Goal: Information Seeking & Learning: Find specific fact

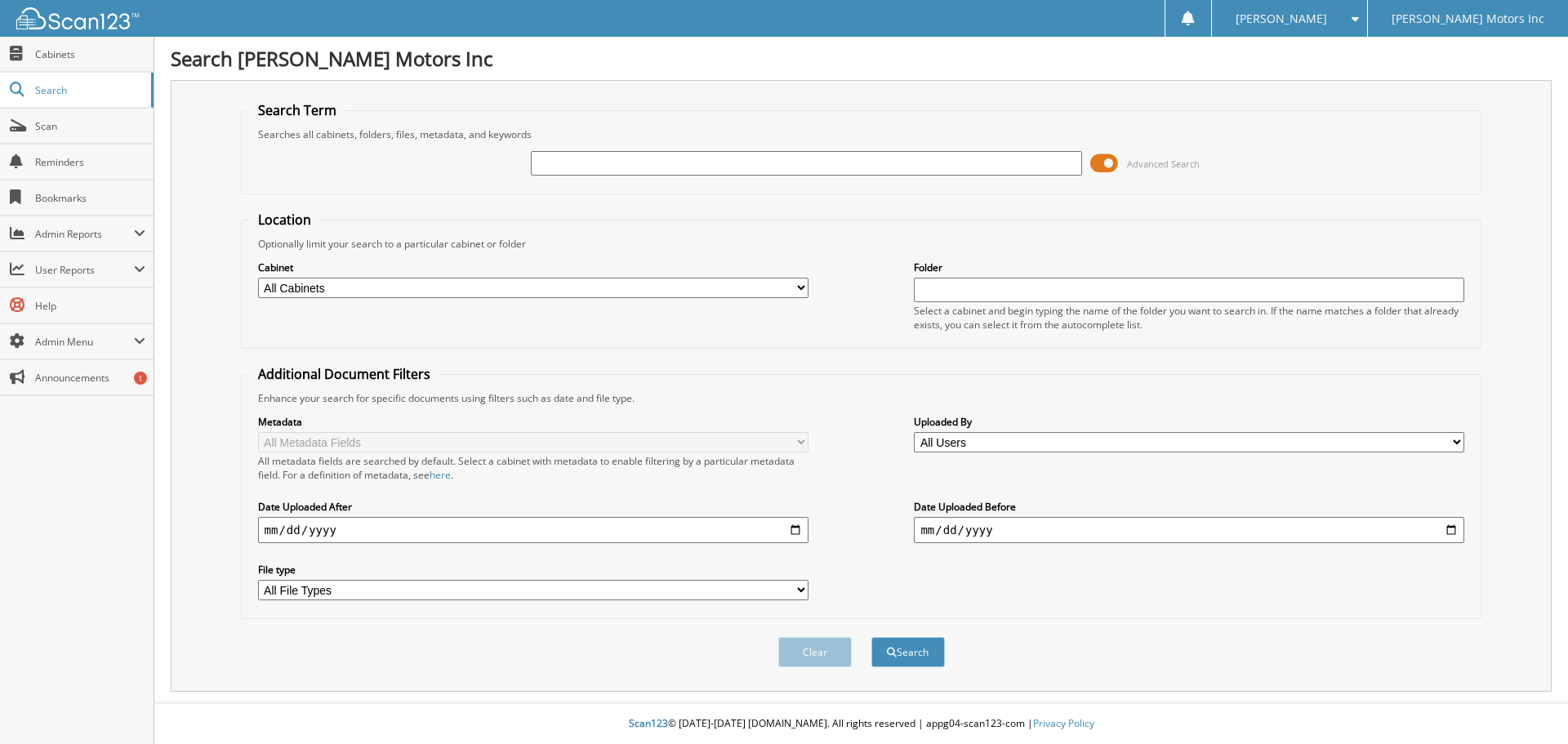
click at [1099, 157] on span at bounding box center [1103, 163] width 28 height 24
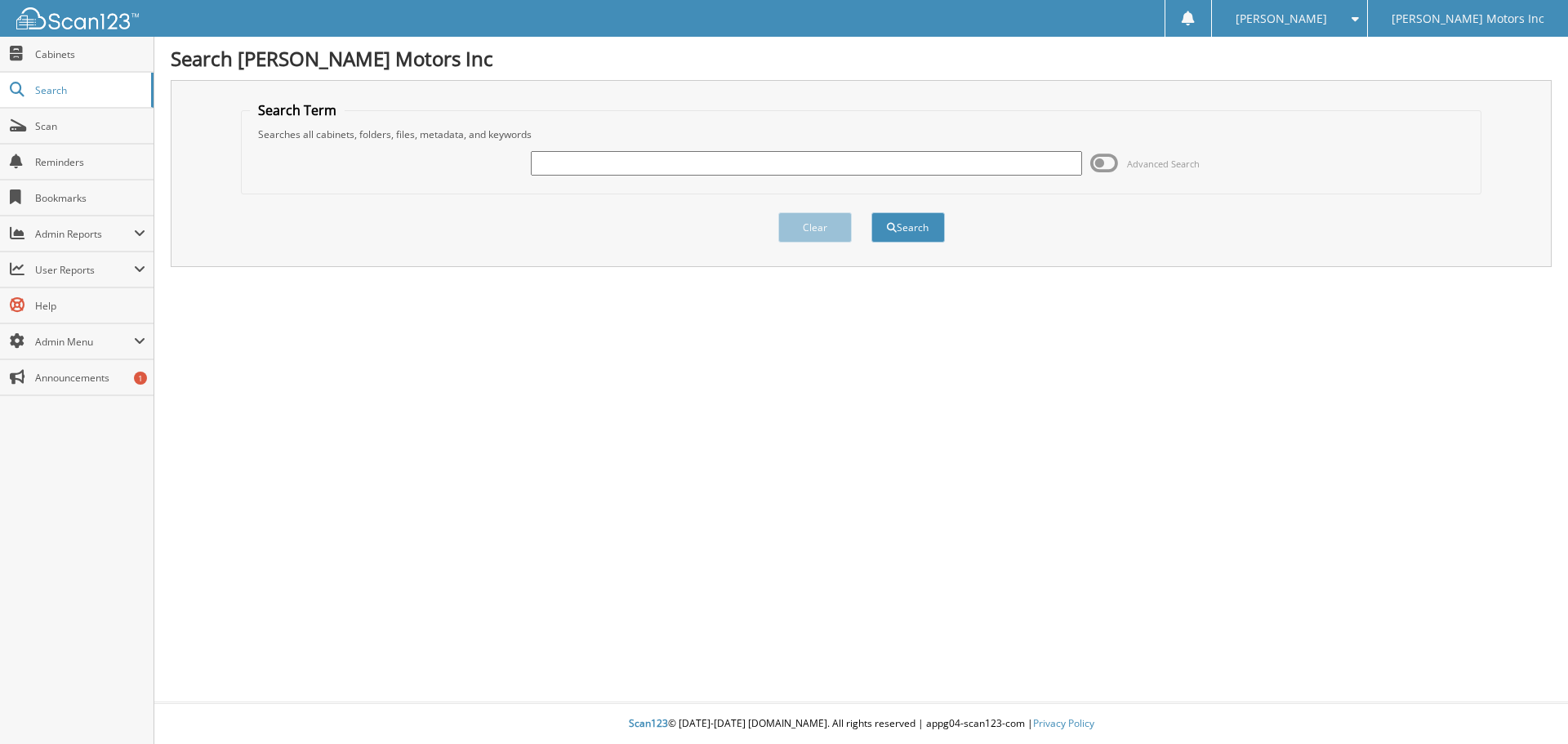
click at [972, 165] on input "text" at bounding box center [805, 163] width 550 height 24
click at [1123, 165] on span "Advanced Search" at bounding box center [1144, 163] width 109 height 24
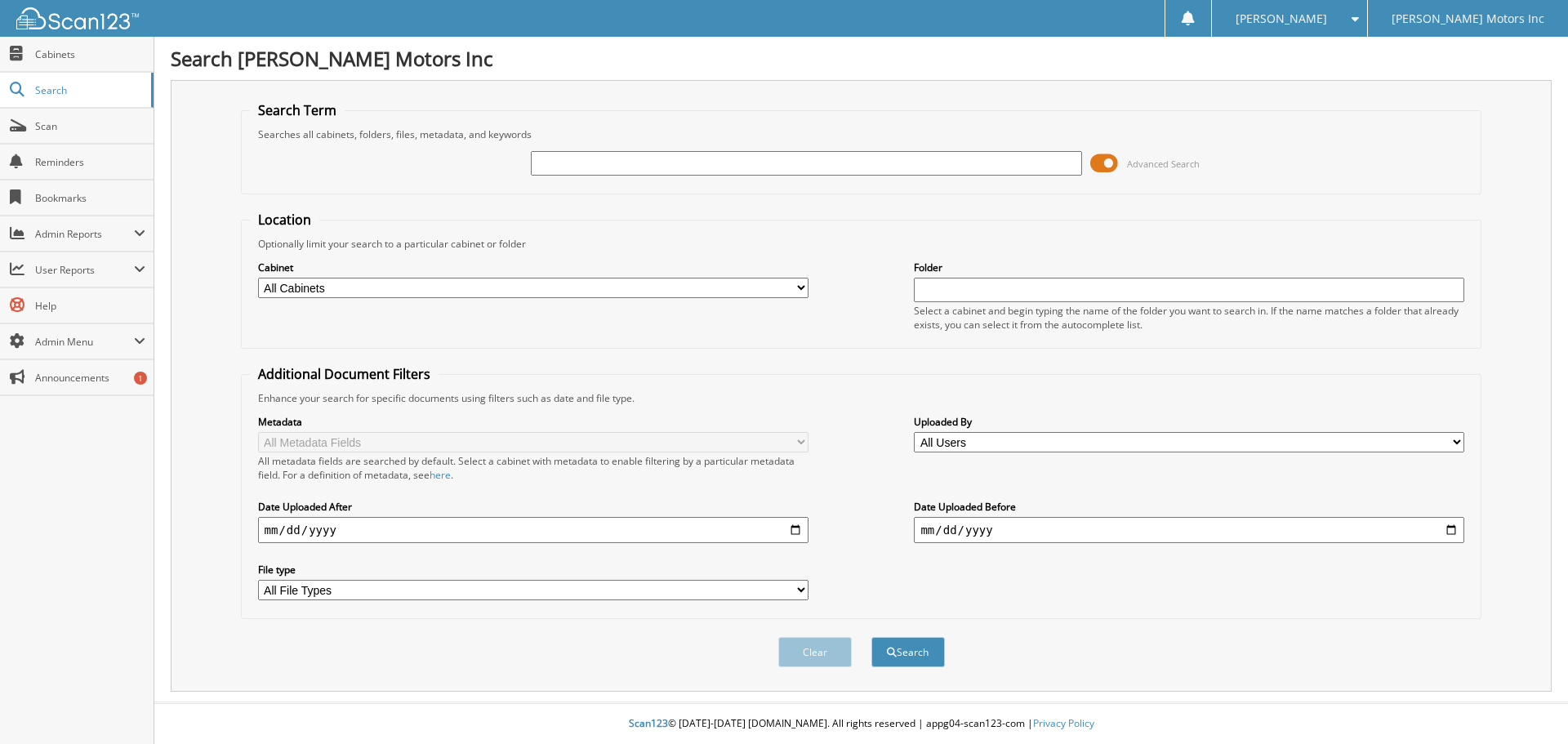
click at [380, 287] on select "All Cabinets ACCOUNTS PAYABLE ACCOUNTS RECEIVABLE ACTIVE EMPLOYEE FILES APPLICA…" at bounding box center [533, 287] width 550 height 21
select select "9061"
click at [258, 278] on select "All Cabinets ACCOUNTS PAYABLE ACCOUNTS RECEIVABLE ACTIVE EMPLOYEE FILES APPLICA…" at bounding box center [533, 287] width 550 height 21
click at [655, 153] on input "text" at bounding box center [805, 163] width 550 height 24
type input "73881"
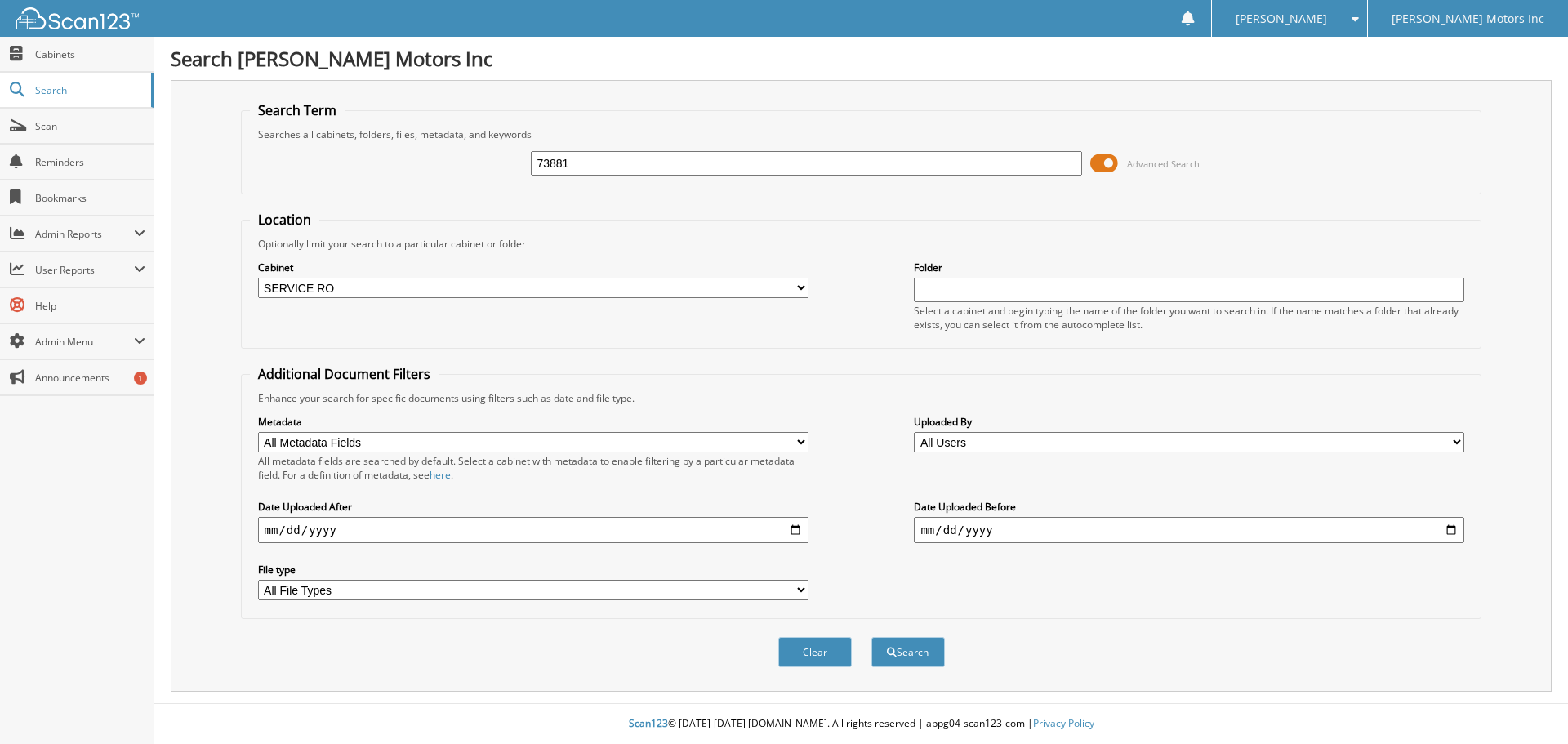
click at [871, 637] on button "Search" at bounding box center [907, 652] width 73 height 30
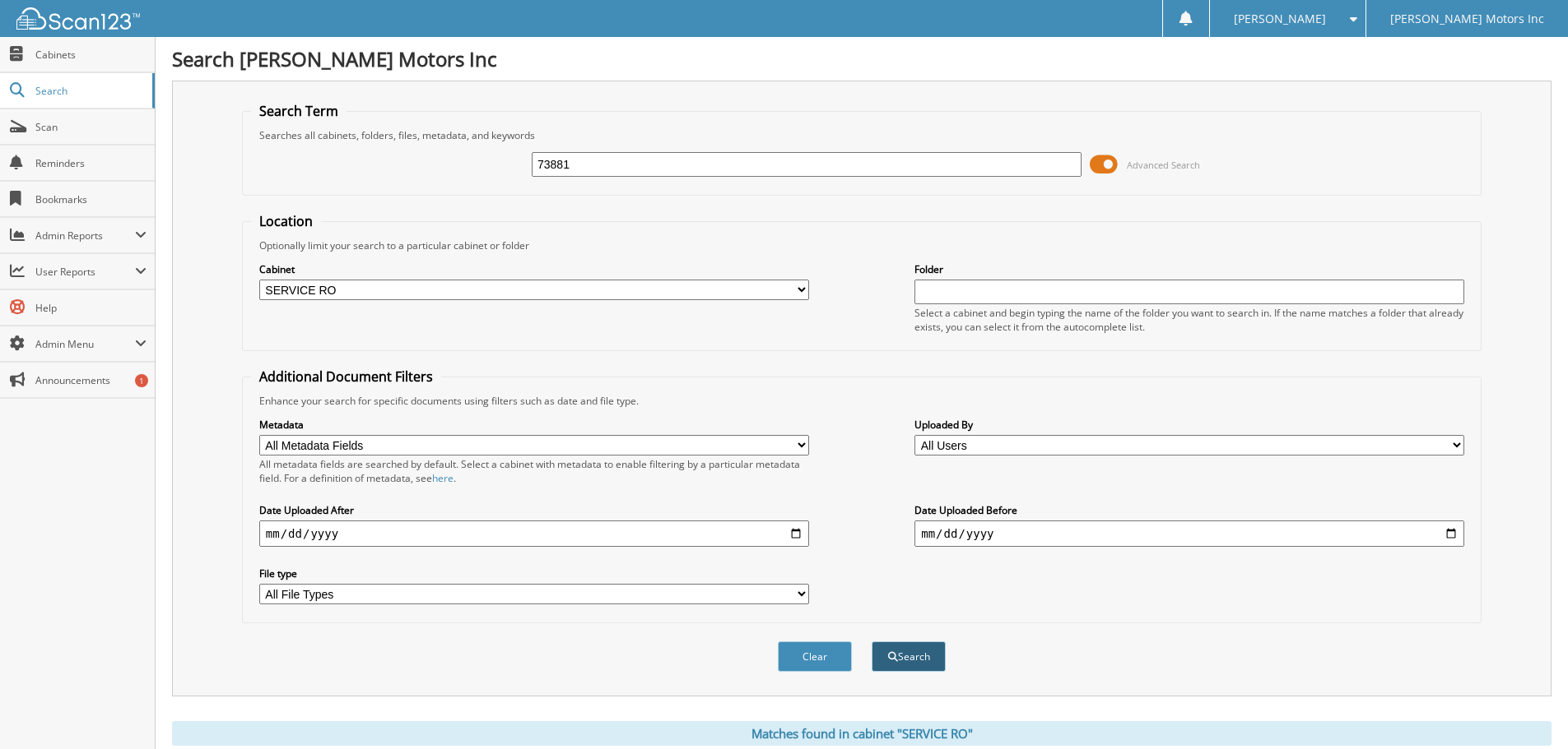
click at [894, 659] on span "submit" at bounding box center [892, 657] width 10 height 10
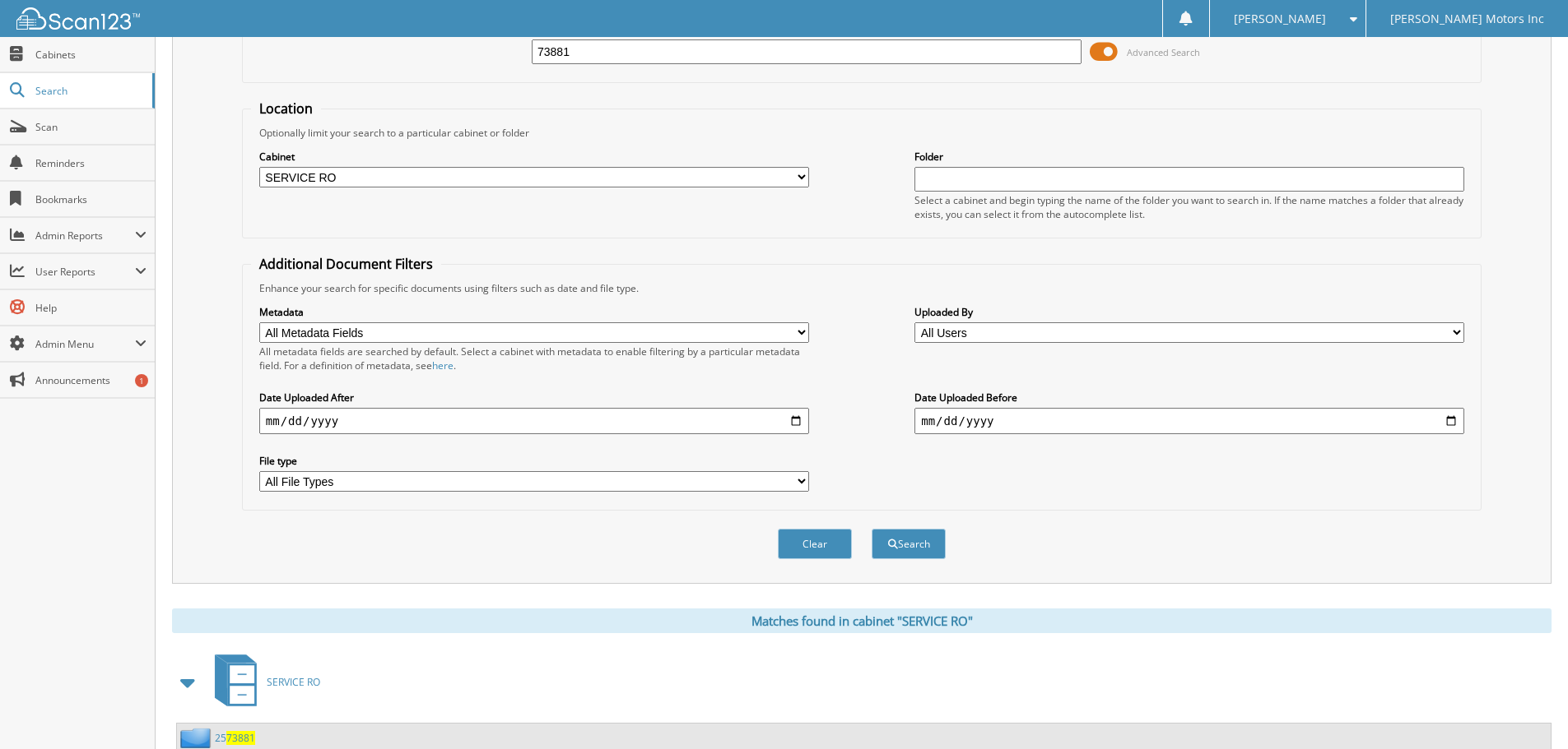
scroll to position [247, 0]
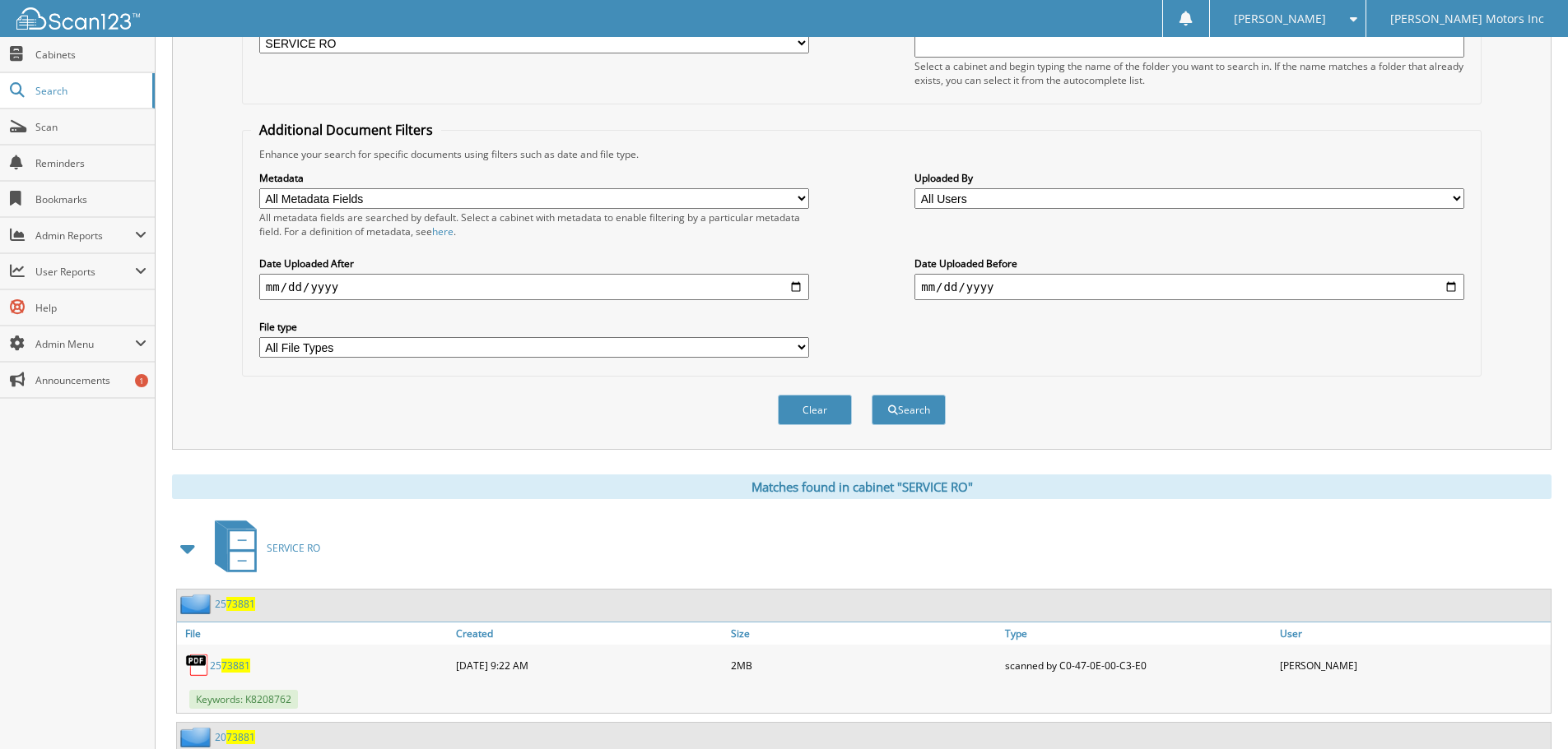
click at [219, 671] on link "25 73881" at bounding box center [229, 665] width 40 height 14
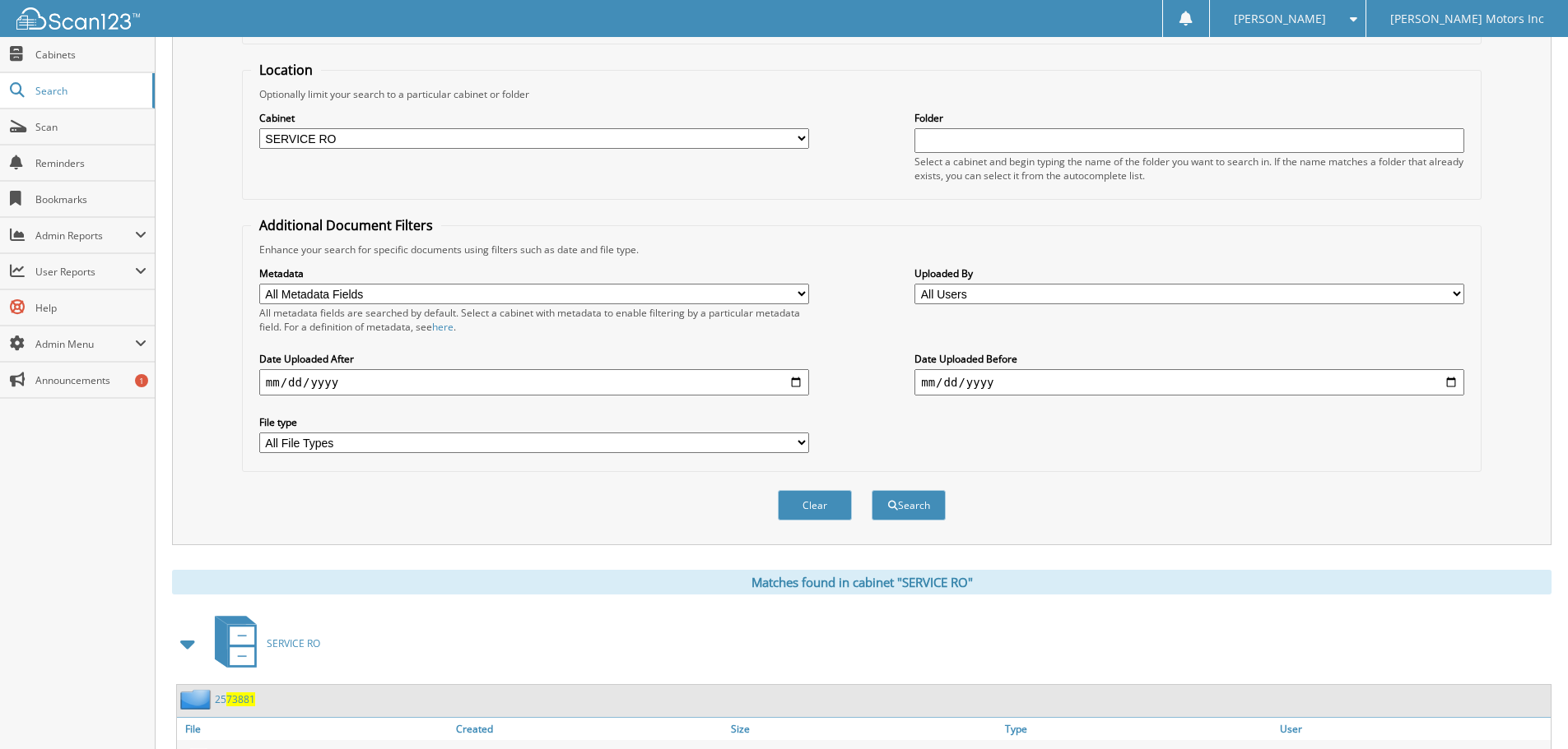
scroll to position [0, 0]
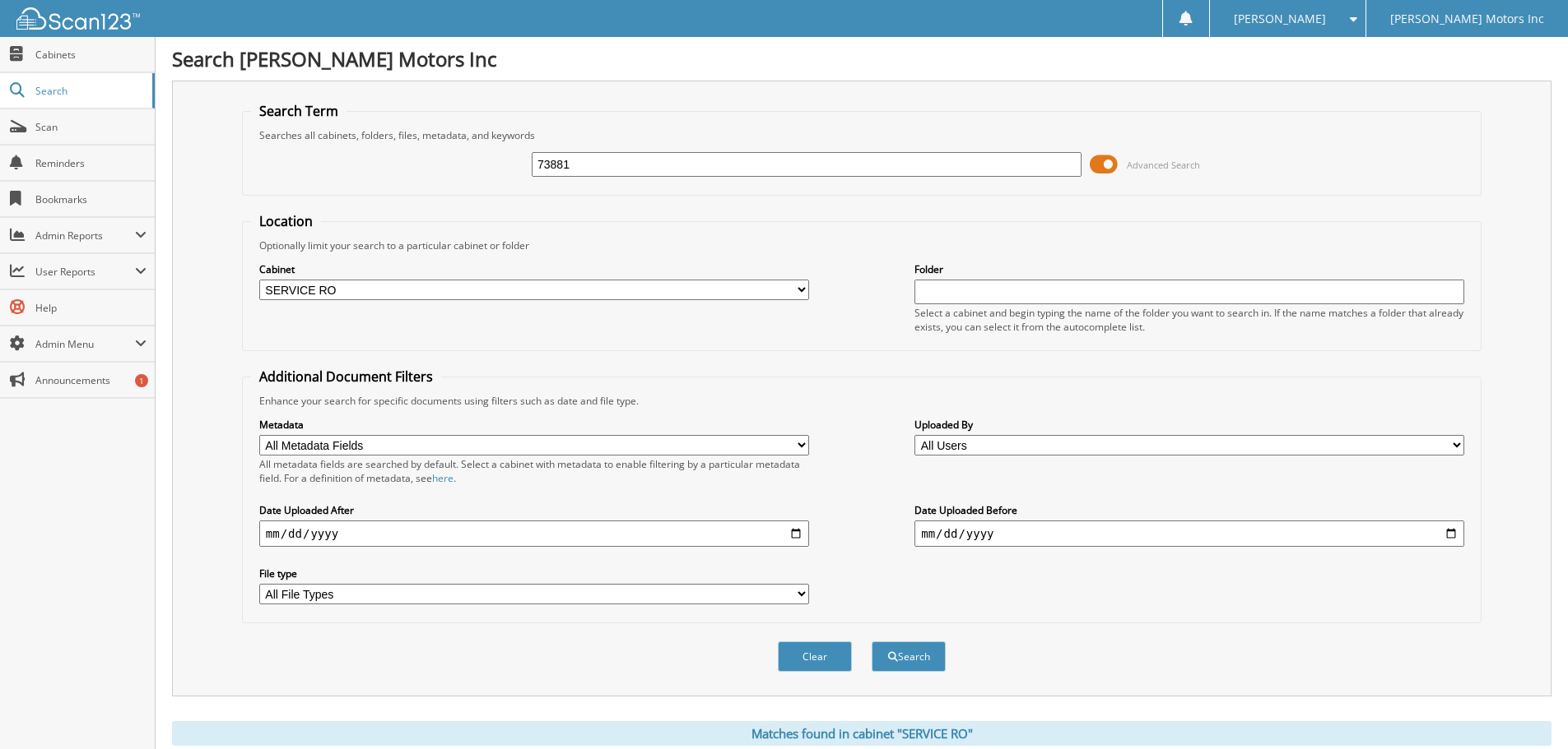
click at [619, 171] on input "73881" at bounding box center [807, 164] width 550 height 25
click at [617, 170] on input "73881" at bounding box center [807, 164] width 550 height 25
type input "73421"
click at [871, 642] on button "Search" at bounding box center [908, 656] width 74 height 30
click at [622, 163] on input "73421" at bounding box center [807, 164] width 550 height 25
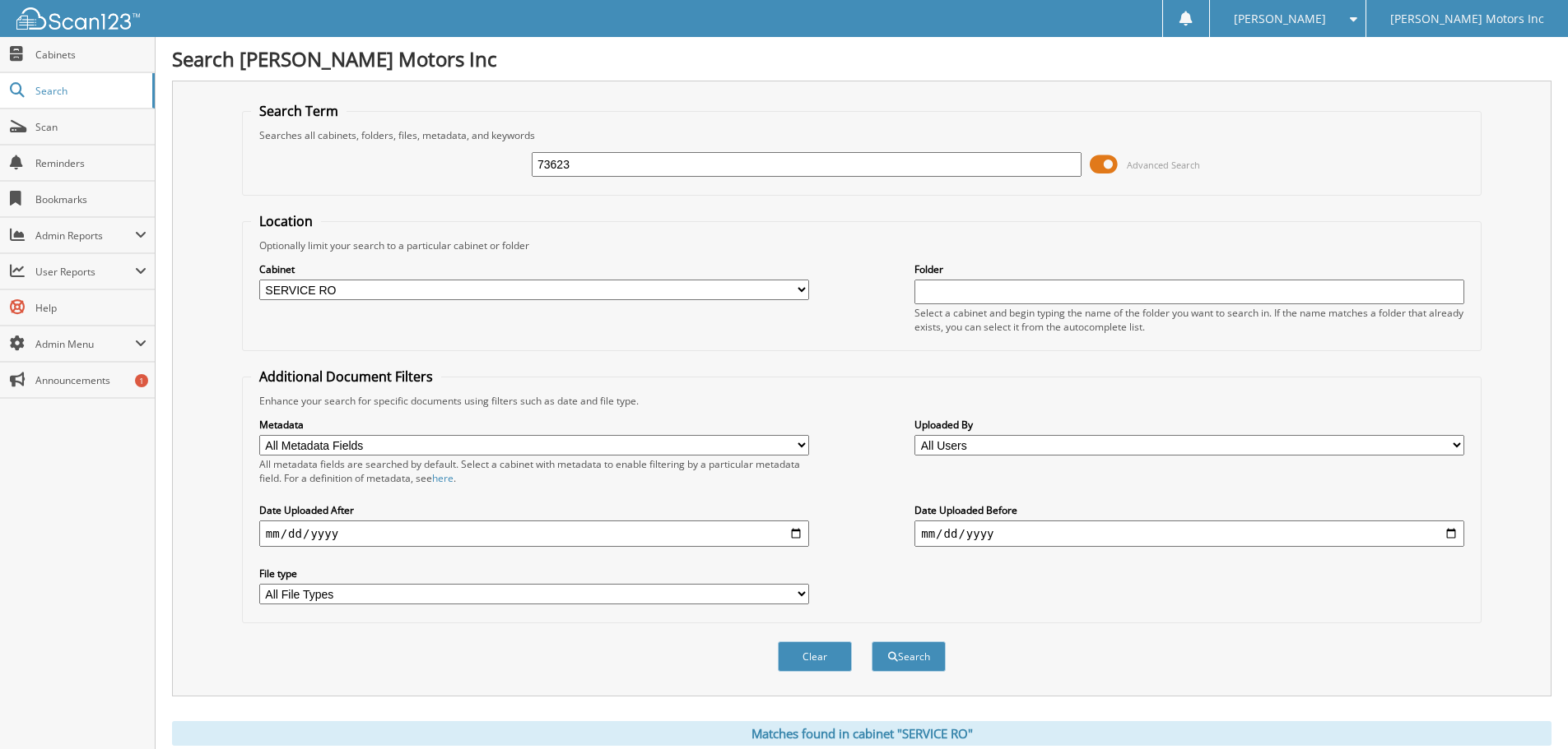
type input "73623"
click at [871, 642] on button "Search" at bounding box center [908, 656] width 74 height 30
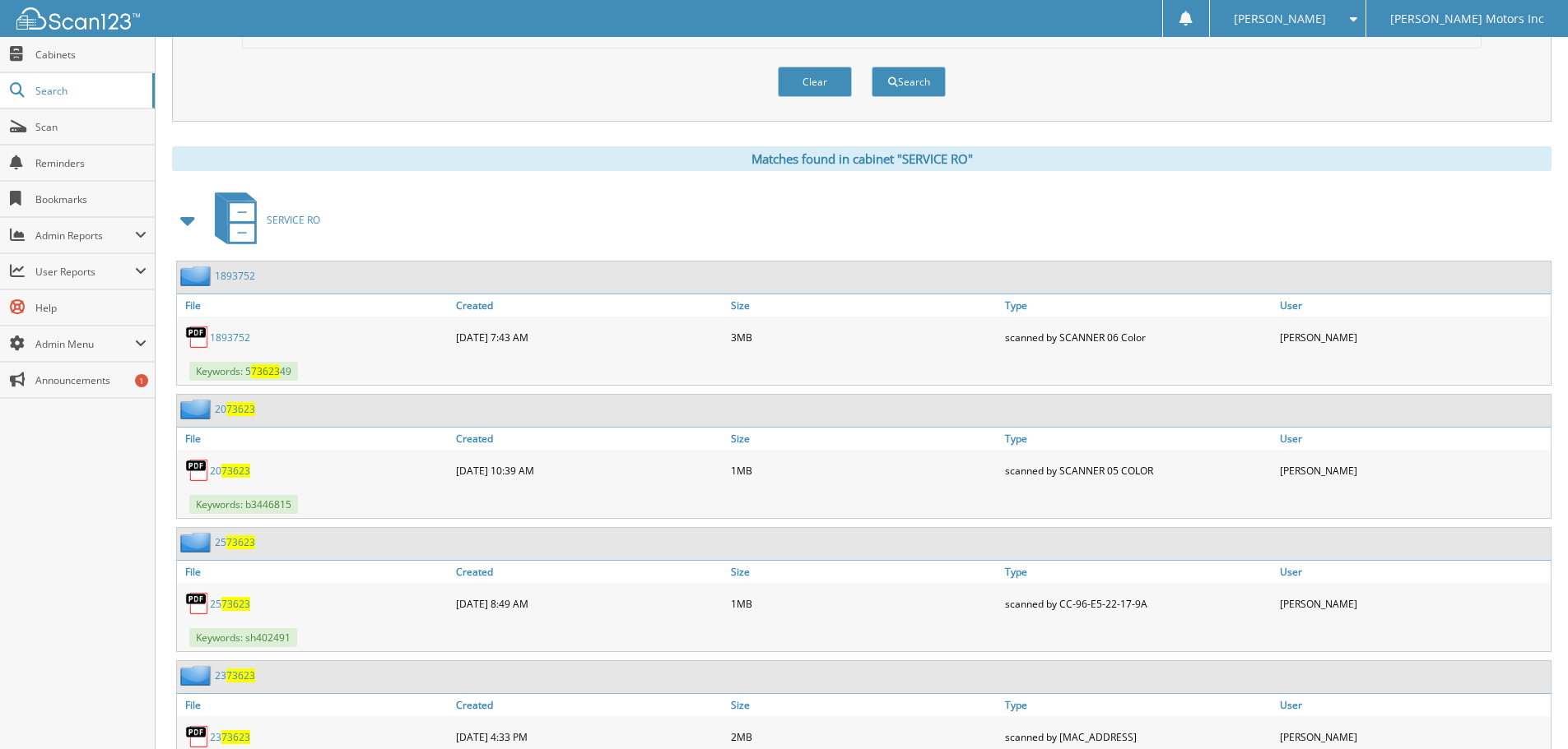
scroll to position [576, 0]
click at [236, 606] on span "73623" at bounding box center [236, 602] width 29 height 14
